Goal: Navigation & Orientation: Find specific page/section

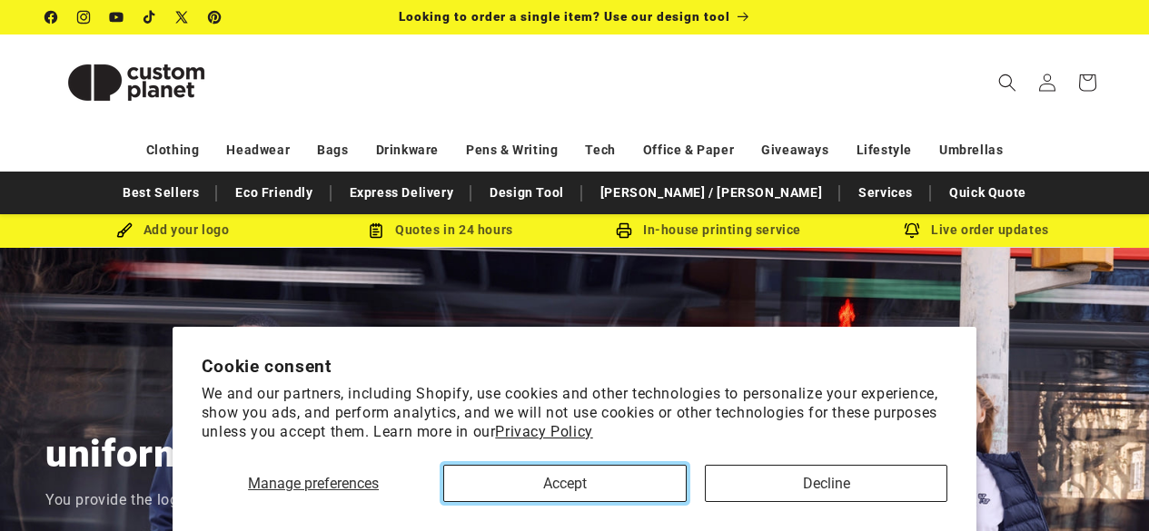
click at [540, 475] on button "Accept" at bounding box center [564, 483] width 243 height 37
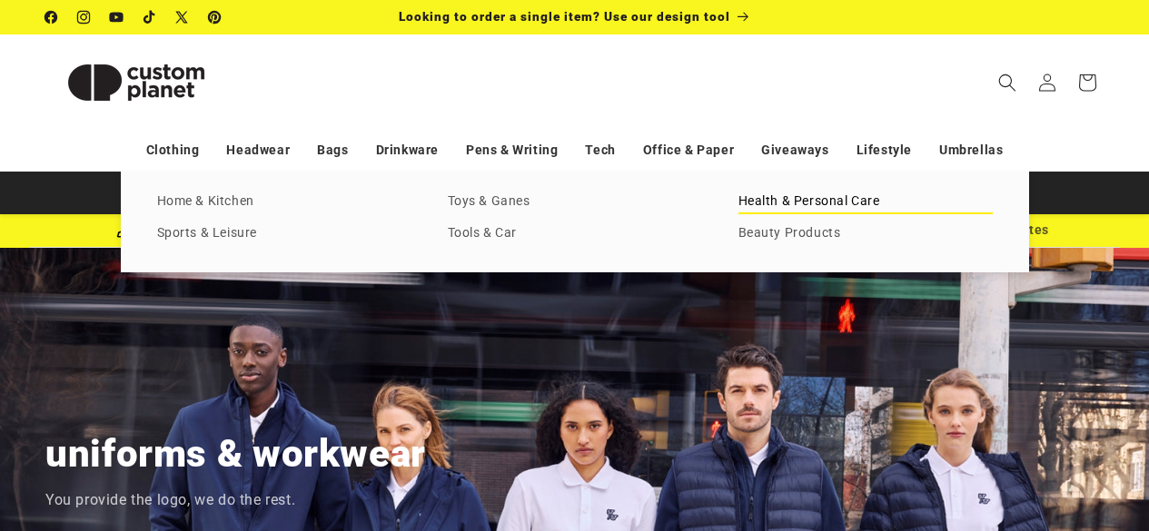
click at [847, 199] on link "Health & Personal Care" at bounding box center [865, 202] width 254 height 25
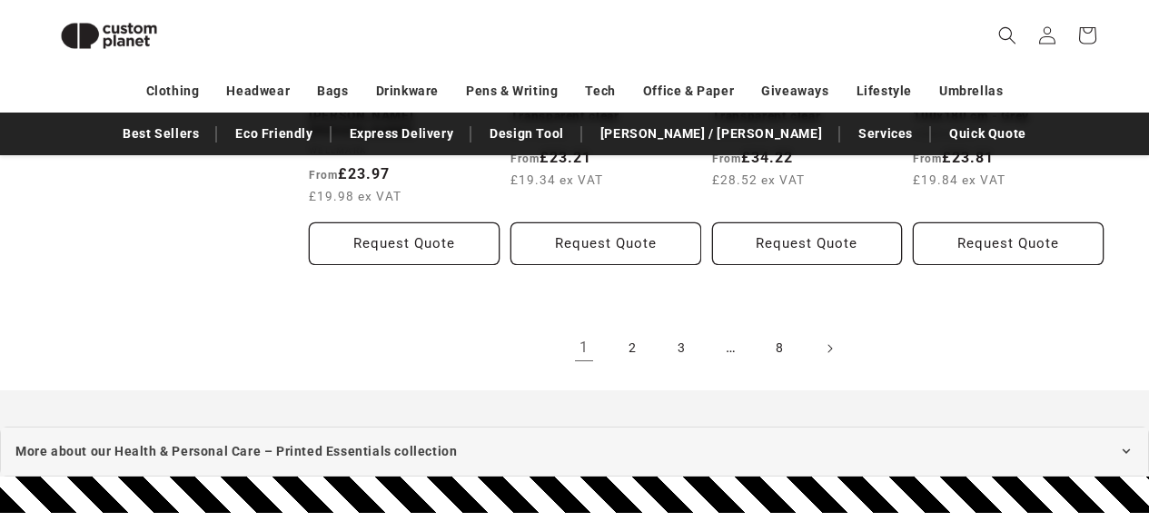
scroll to position [2153, 0]
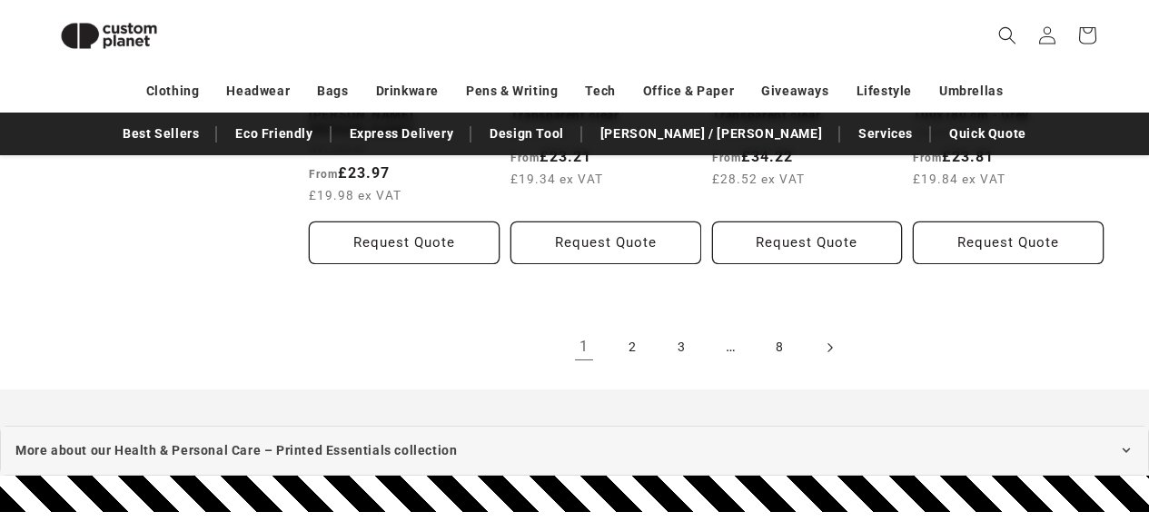
click at [829, 343] on icon "Next page" at bounding box center [829, 347] width 5 height 19
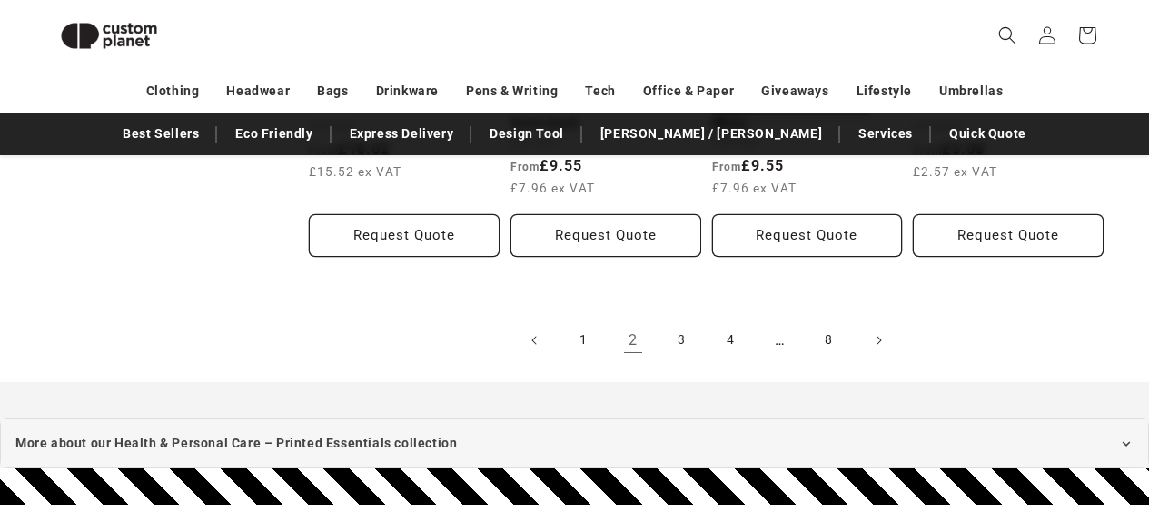
scroll to position [2185, 0]
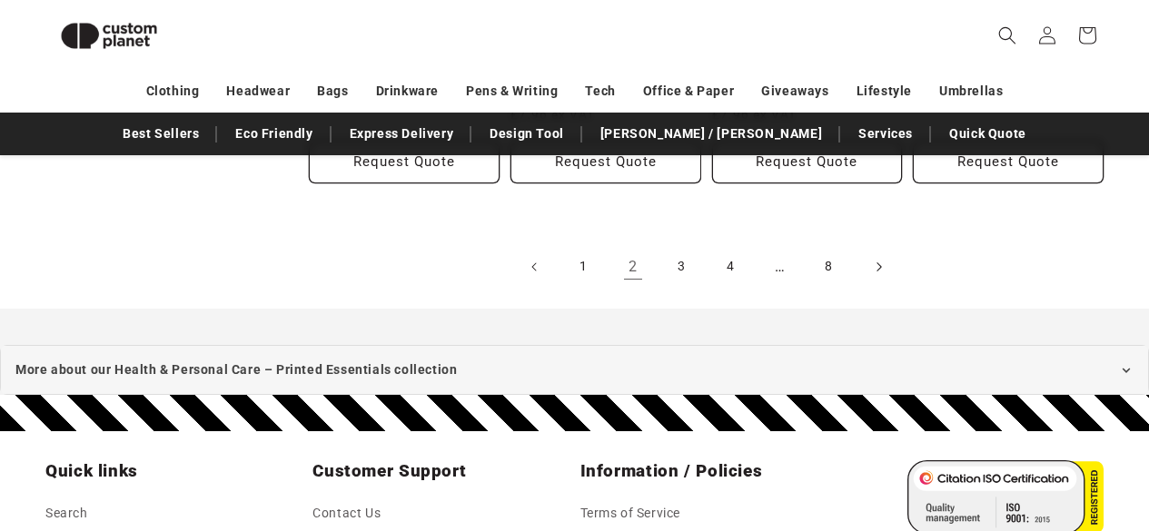
click at [872, 258] on span "Next page" at bounding box center [878, 267] width 18 height 18
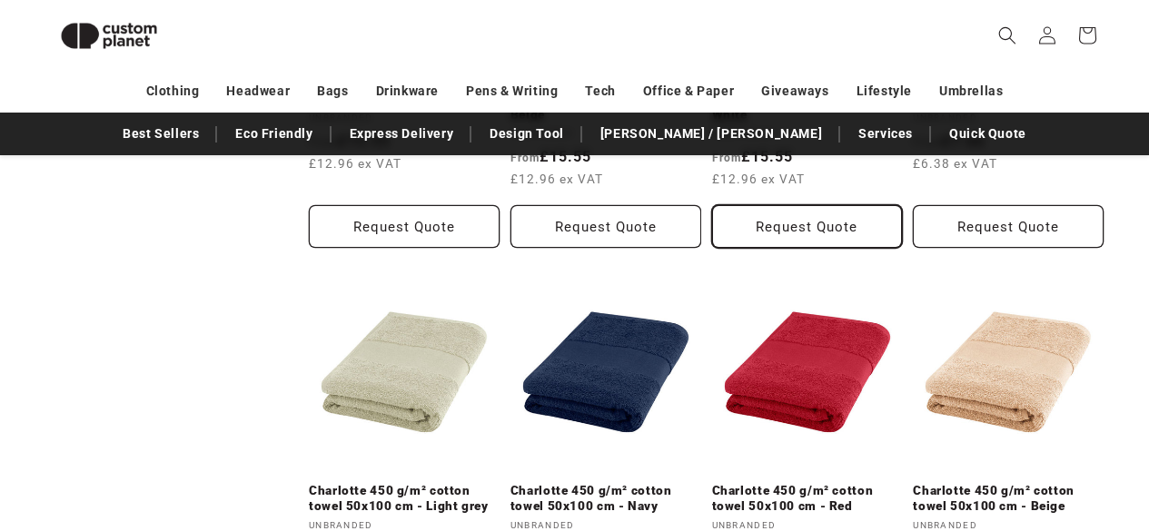
scroll to position [1726, 0]
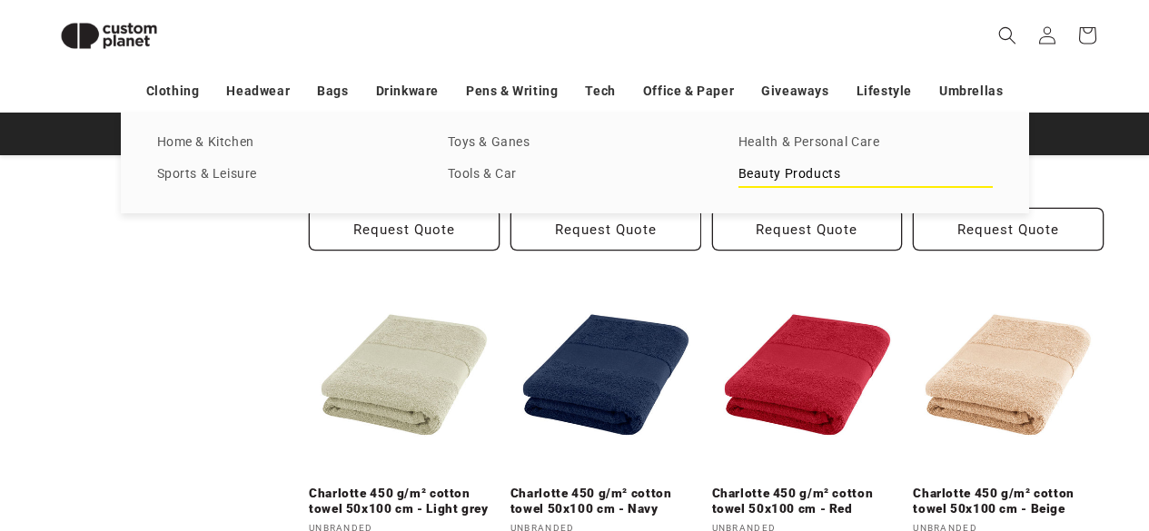
click at [813, 168] on link "Beauty Products" at bounding box center [865, 175] width 254 height 25
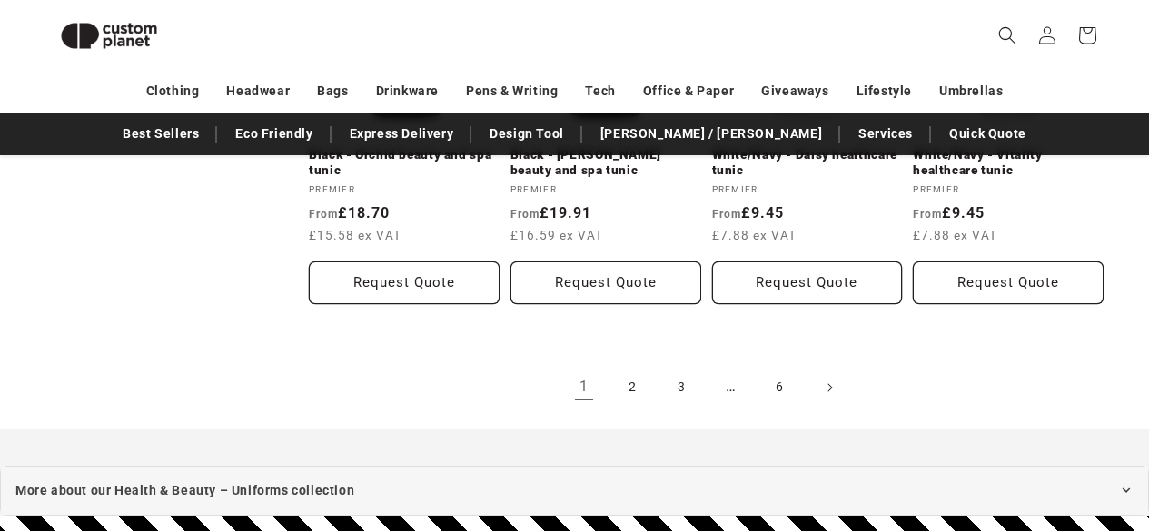
scroll to position [1967, 0]
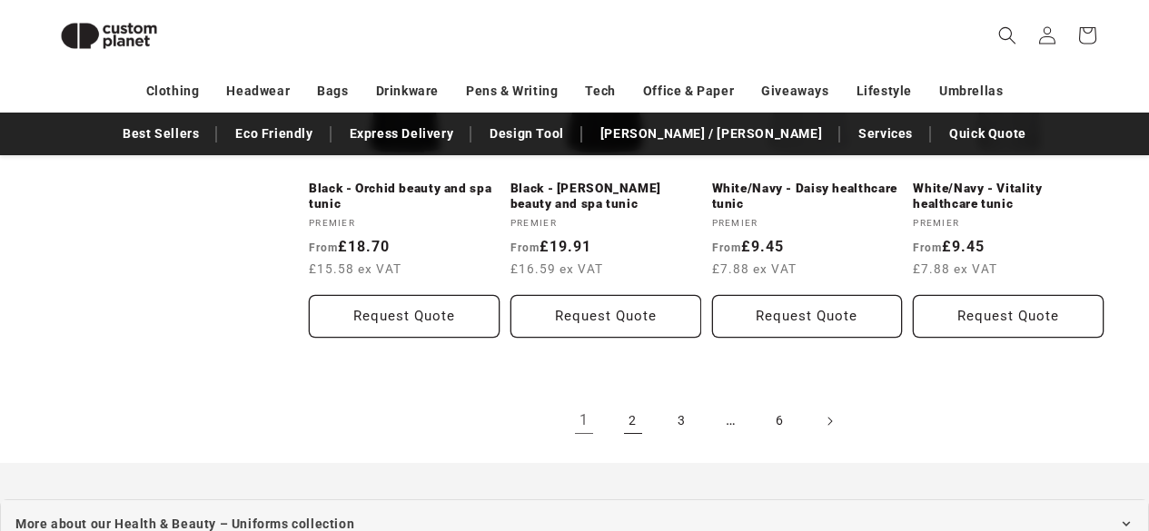
click at [622, 423] on link "2" at bounding box center [633, 421] width 40 height 40
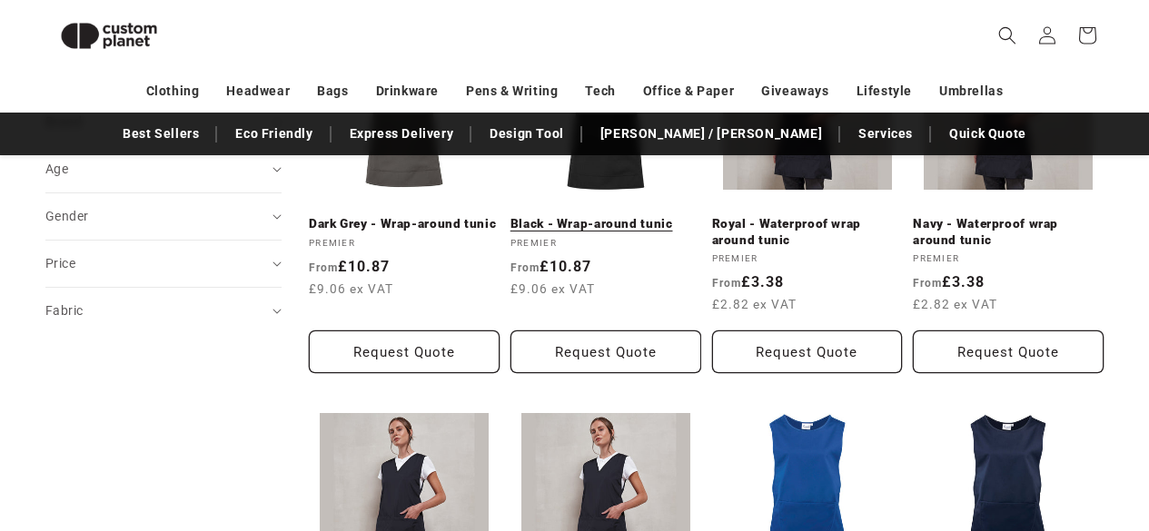
scroll to position [641, 0]
